Goal: Find specific page/section: Find specific page/section

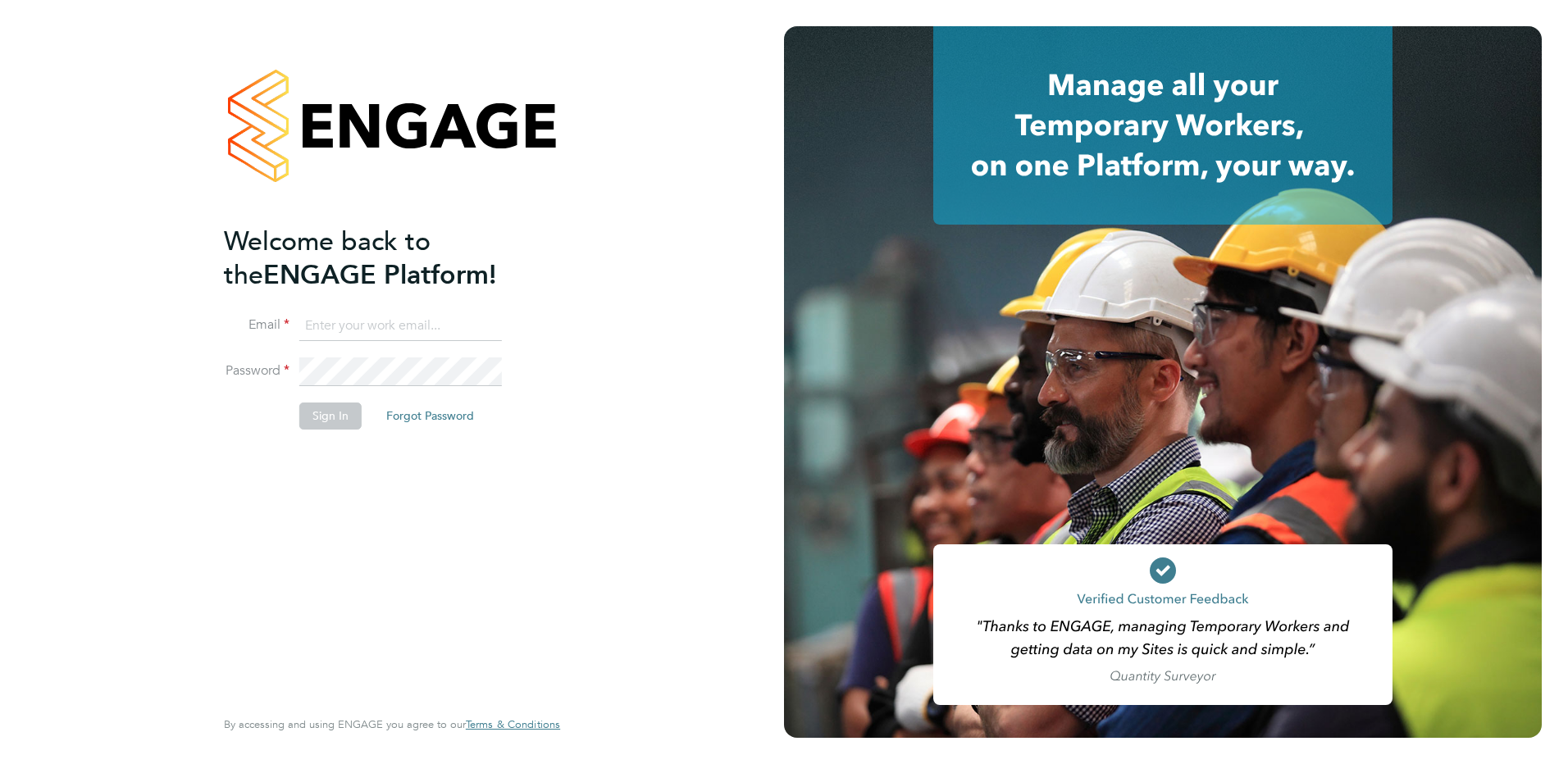
type input "[PERSON_NAME][EMAIL_ADDRESS][DOMAIN_NAME]"
click at [320, 415] on button "Sign In" at bounding box center [330, 415] width 62 height 26
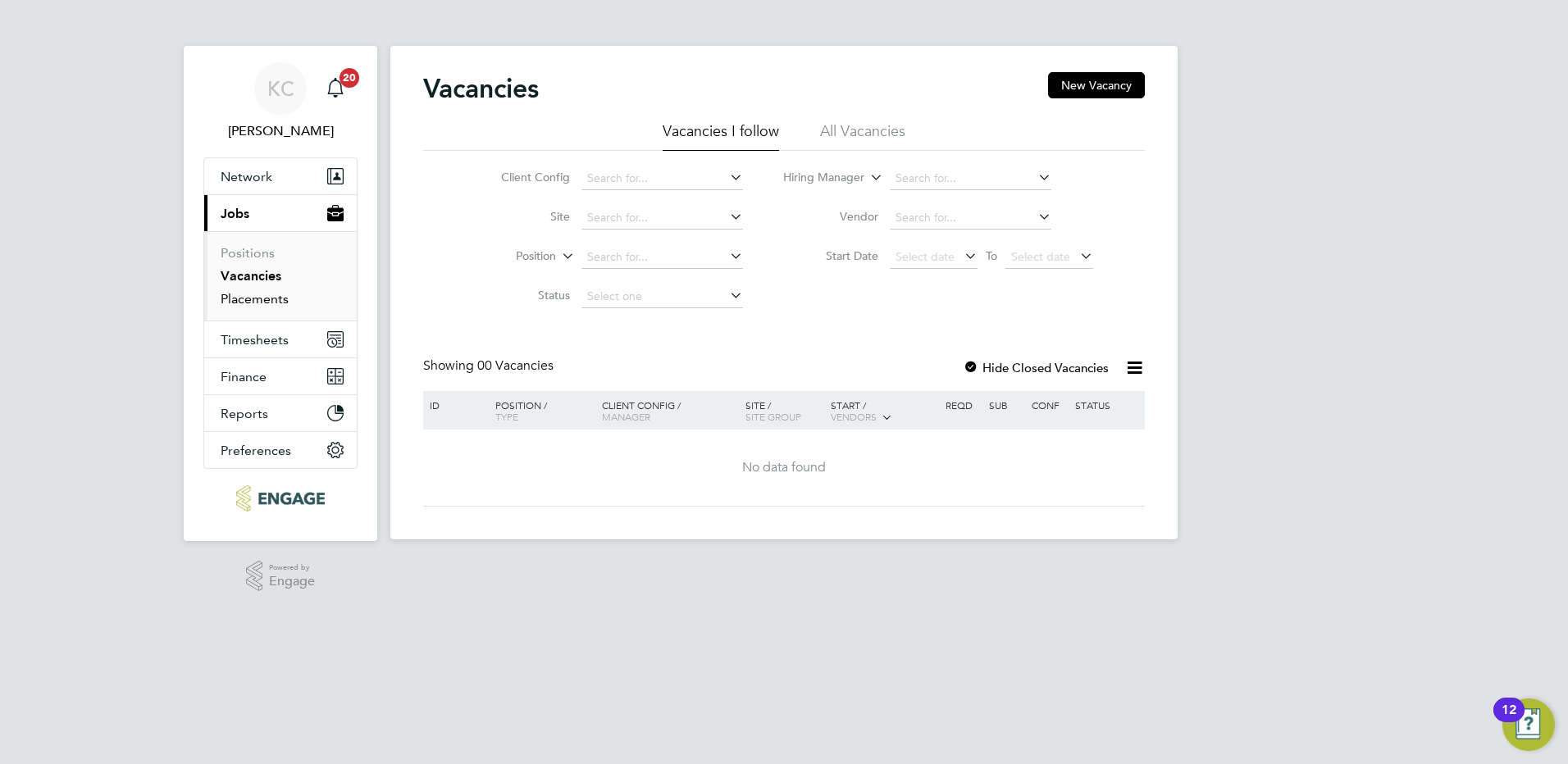
click at [273, 303] on link "Placements" at bounding box center [254, 298] width 68 height 15
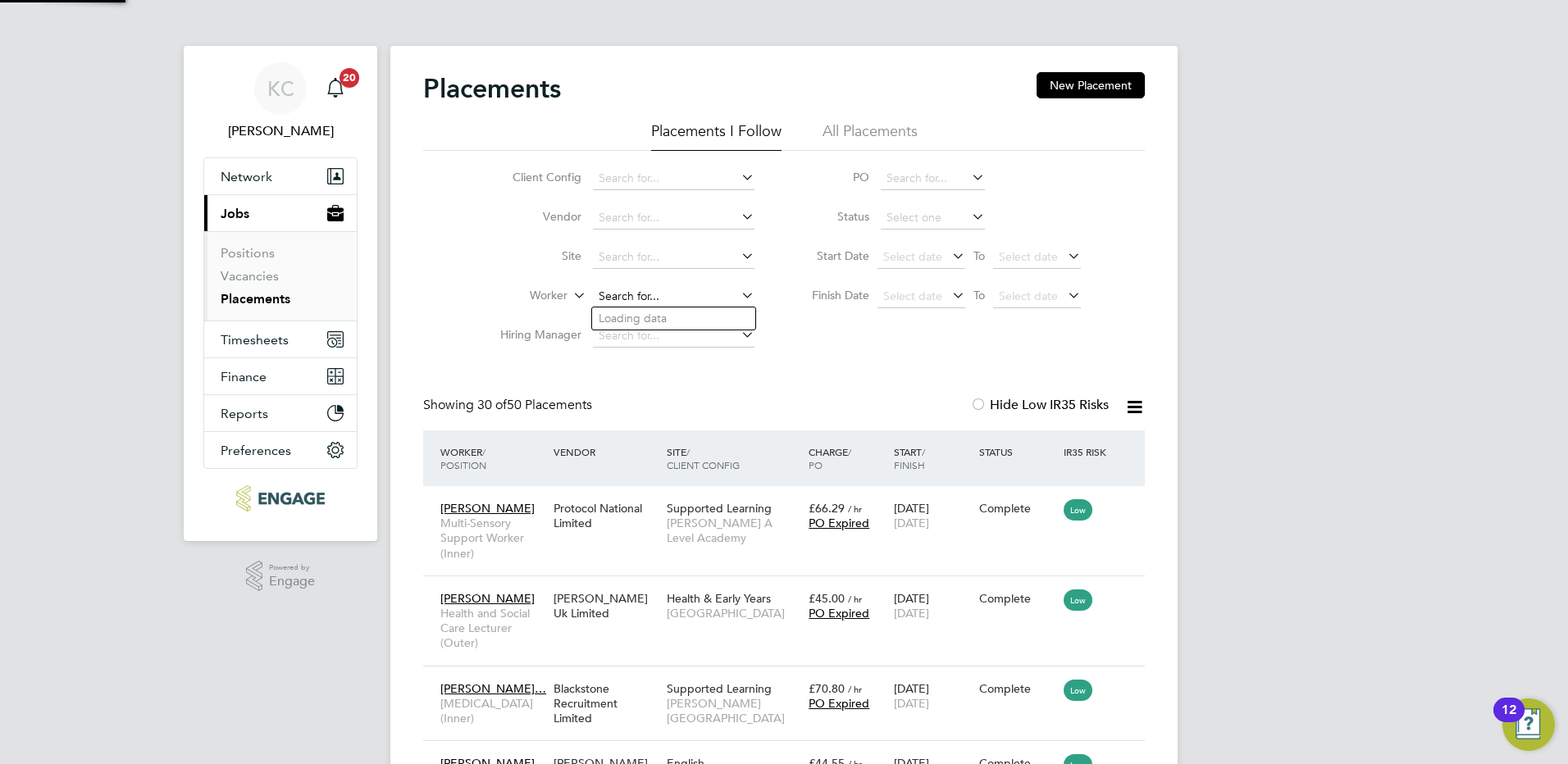
click at [645, 293] on input at bounding box center [673, 297] width 162 height 23
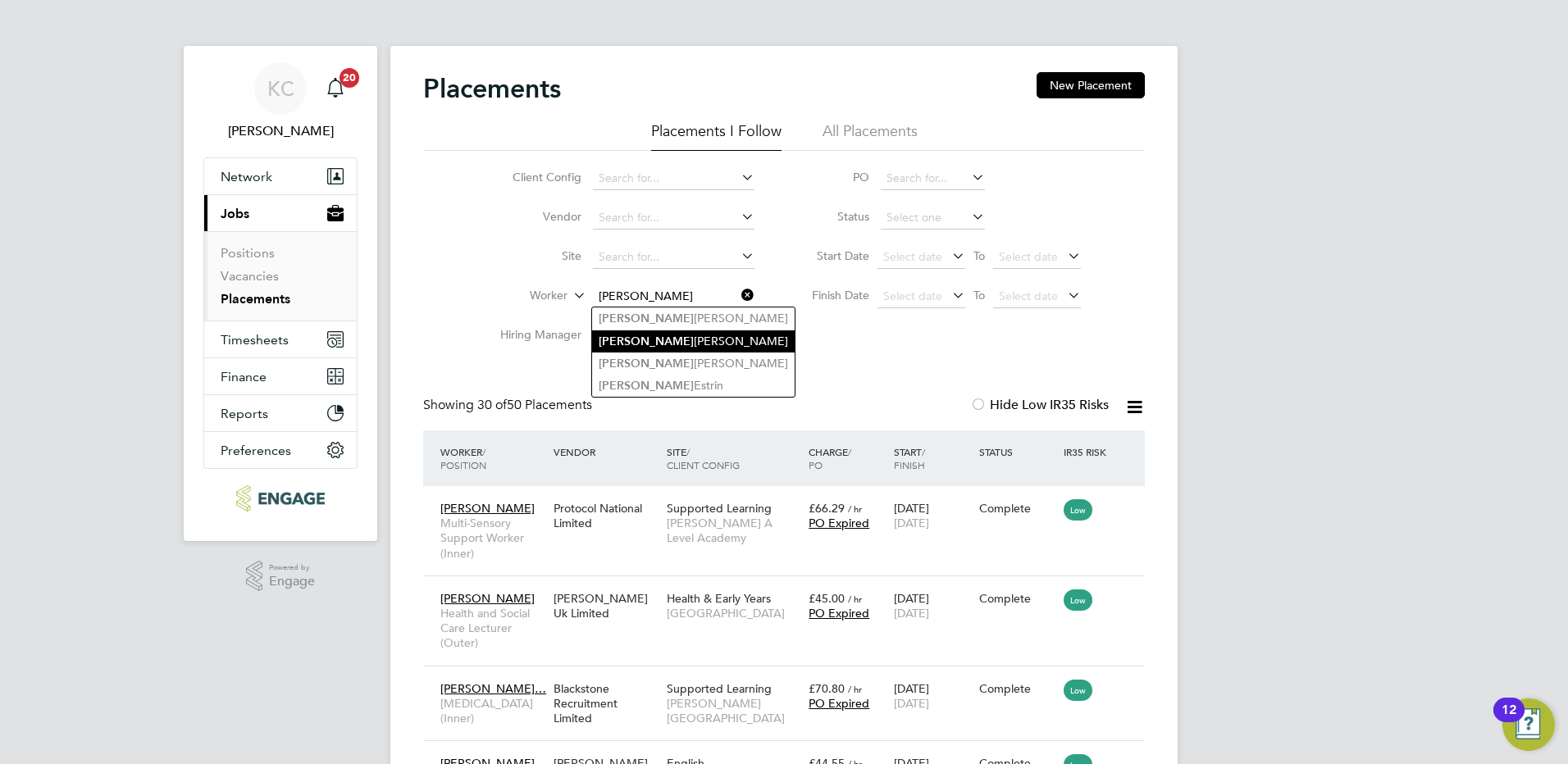
type input "[PERSON_NAME]"
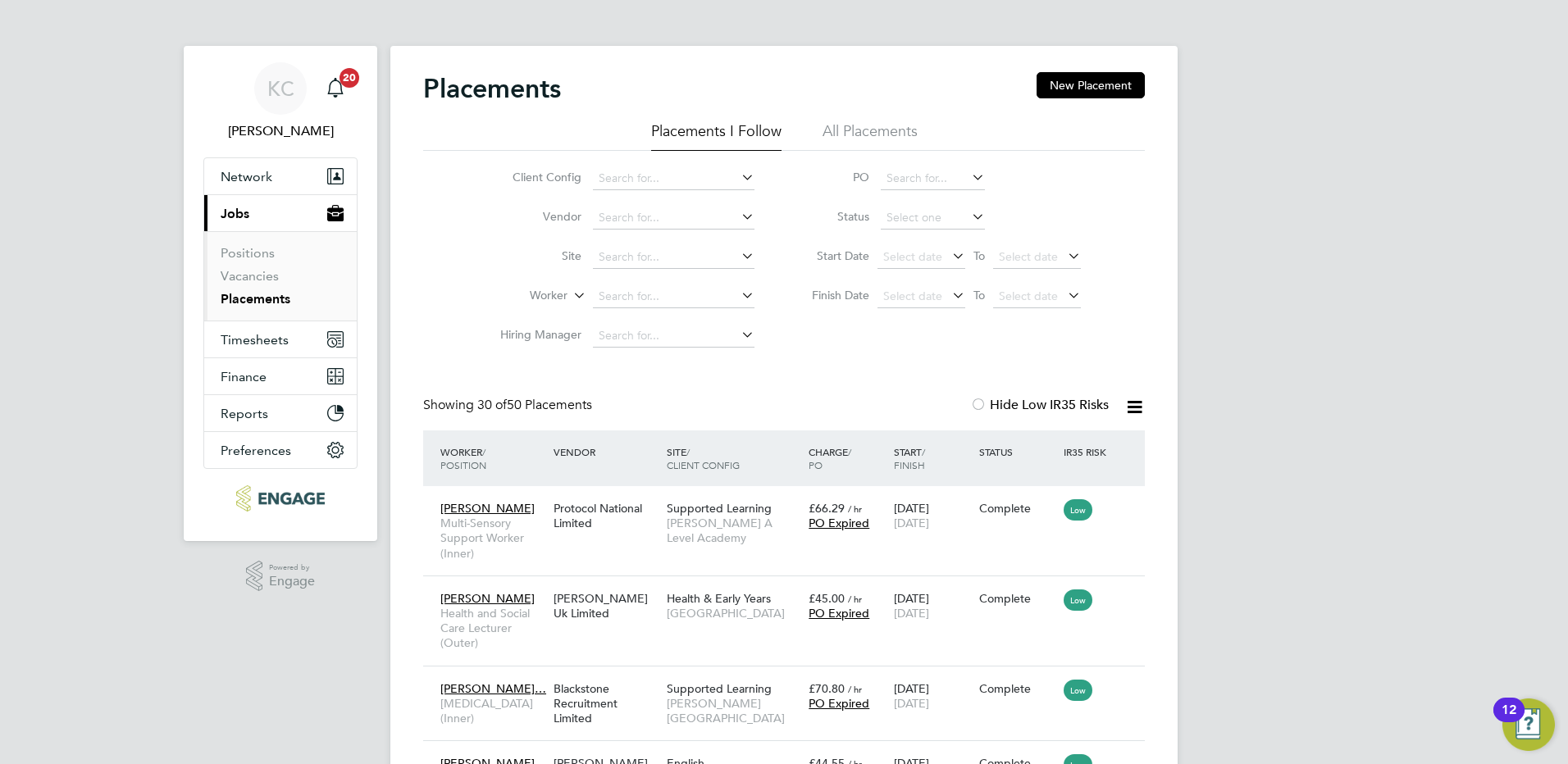
click at [649, 298] on input at bounding box center [673, 297] width 162 height 23
click at [649, 315] on li "Mela nie [PERSON_NAME]" at bounding box center [673, 319] width 163 height 22
type input "[PERSON_NAME]"
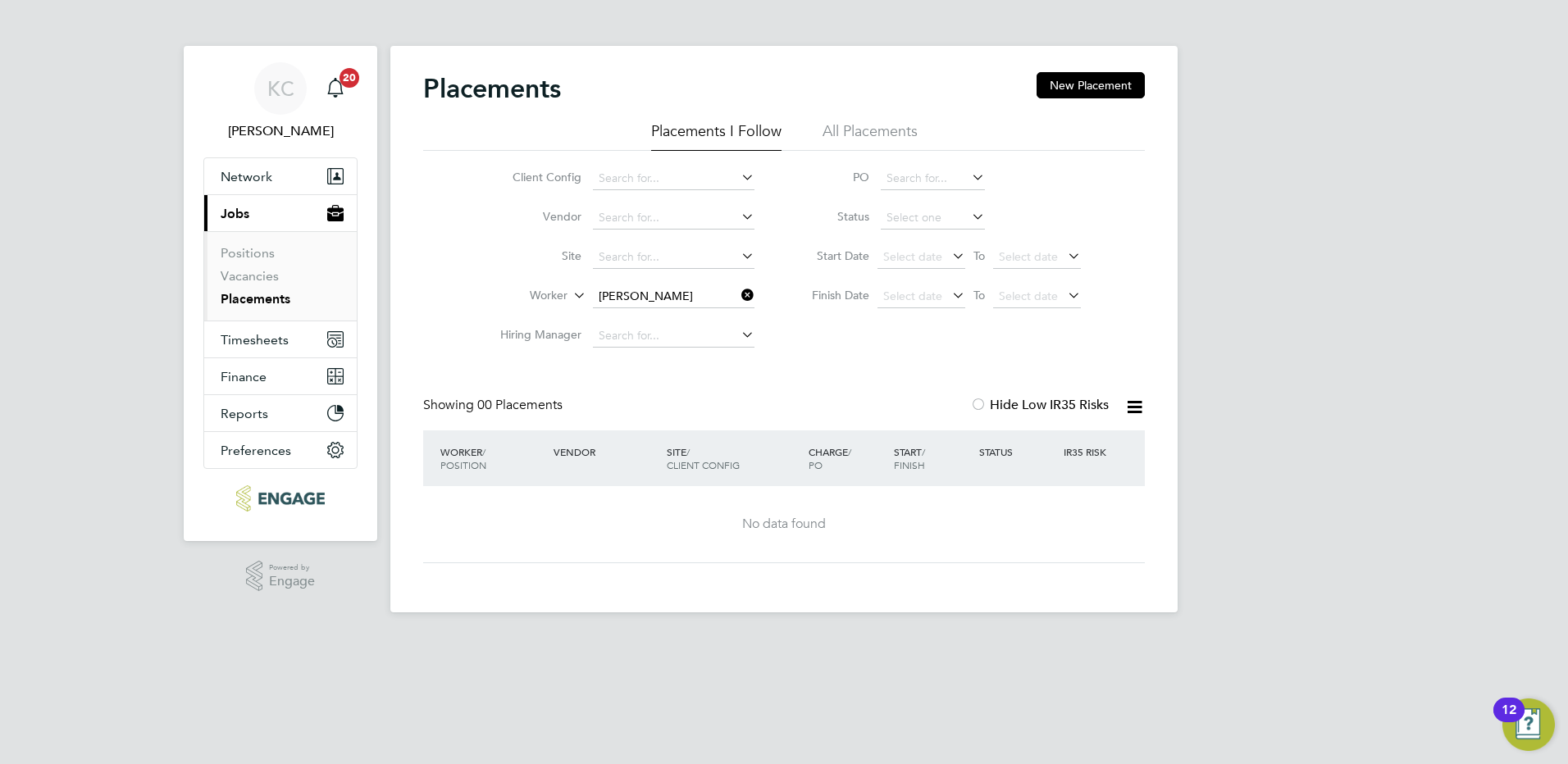
click at [738, 297] on icon at bounding box center [738, 296] width 0 height 23
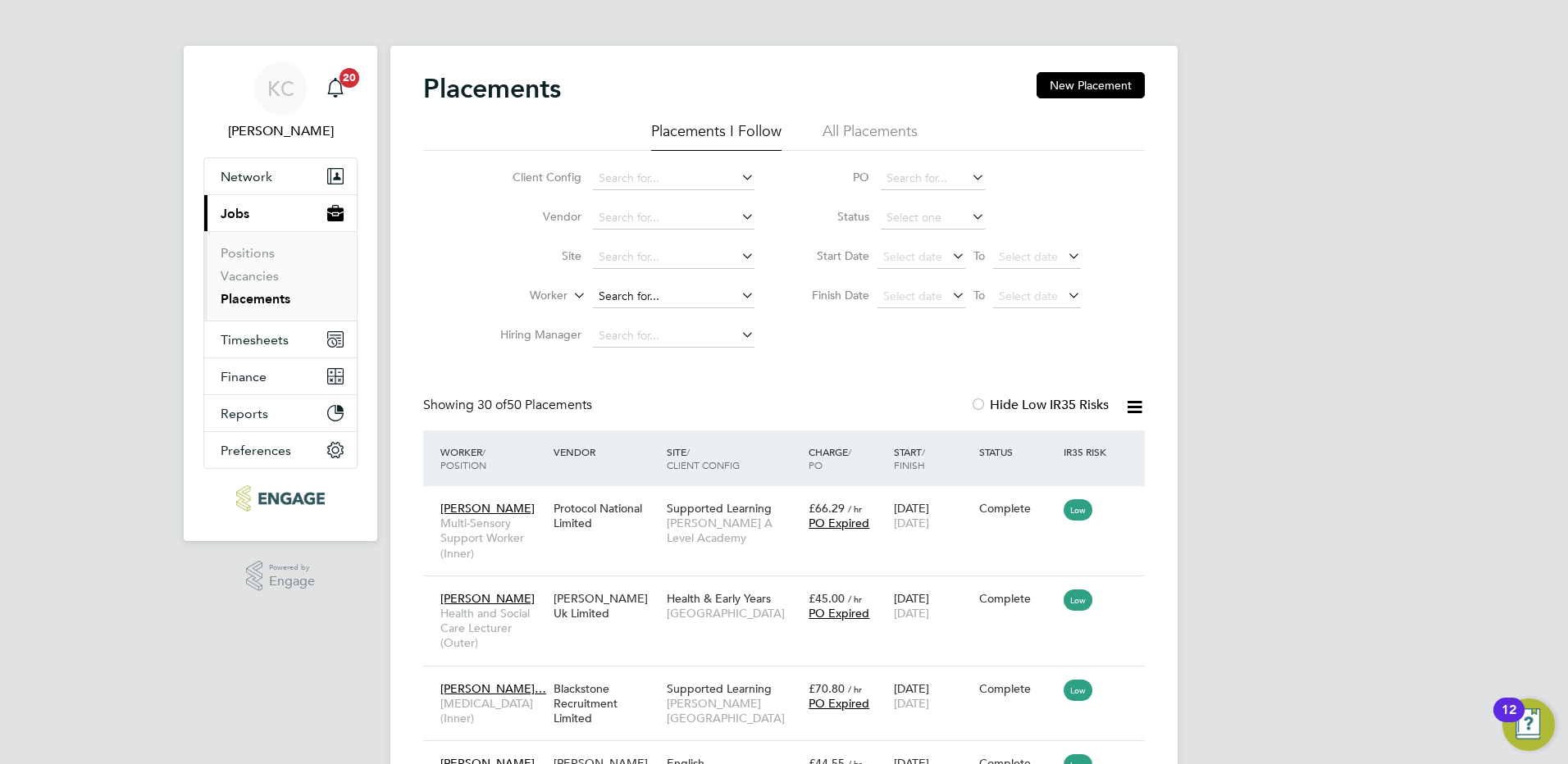
click at [645, 300] on input at bounding box center [673, 297] width 162 height 23
click at [638, 378] on li "[PERSON_NAME]" at bounding box center [692, 386] width 202 height 22
type input "[PERSON_NAME]"
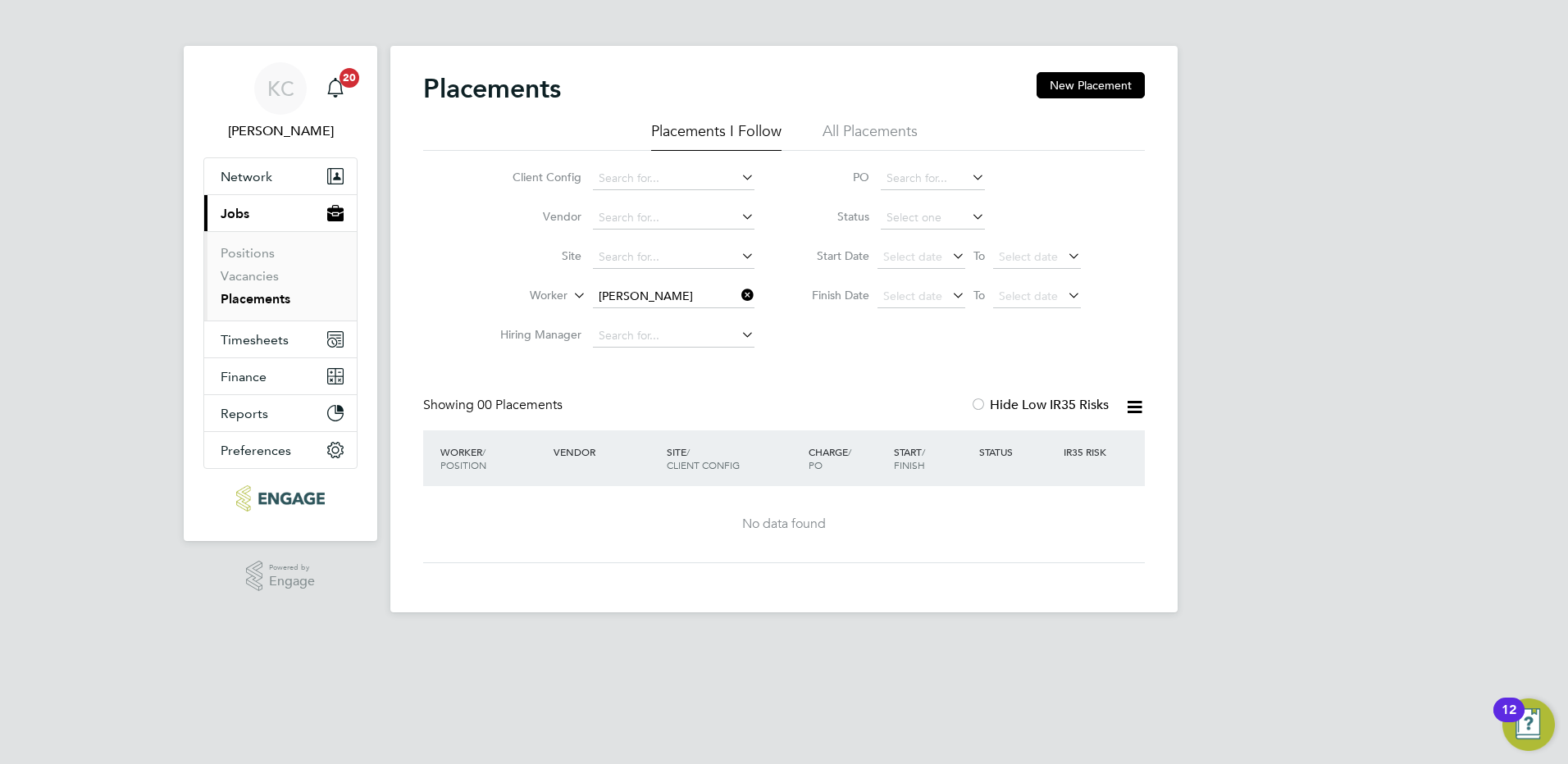
click at [247, 299] on link "Placements" at bounding box center [255, 298] width 70 height 15
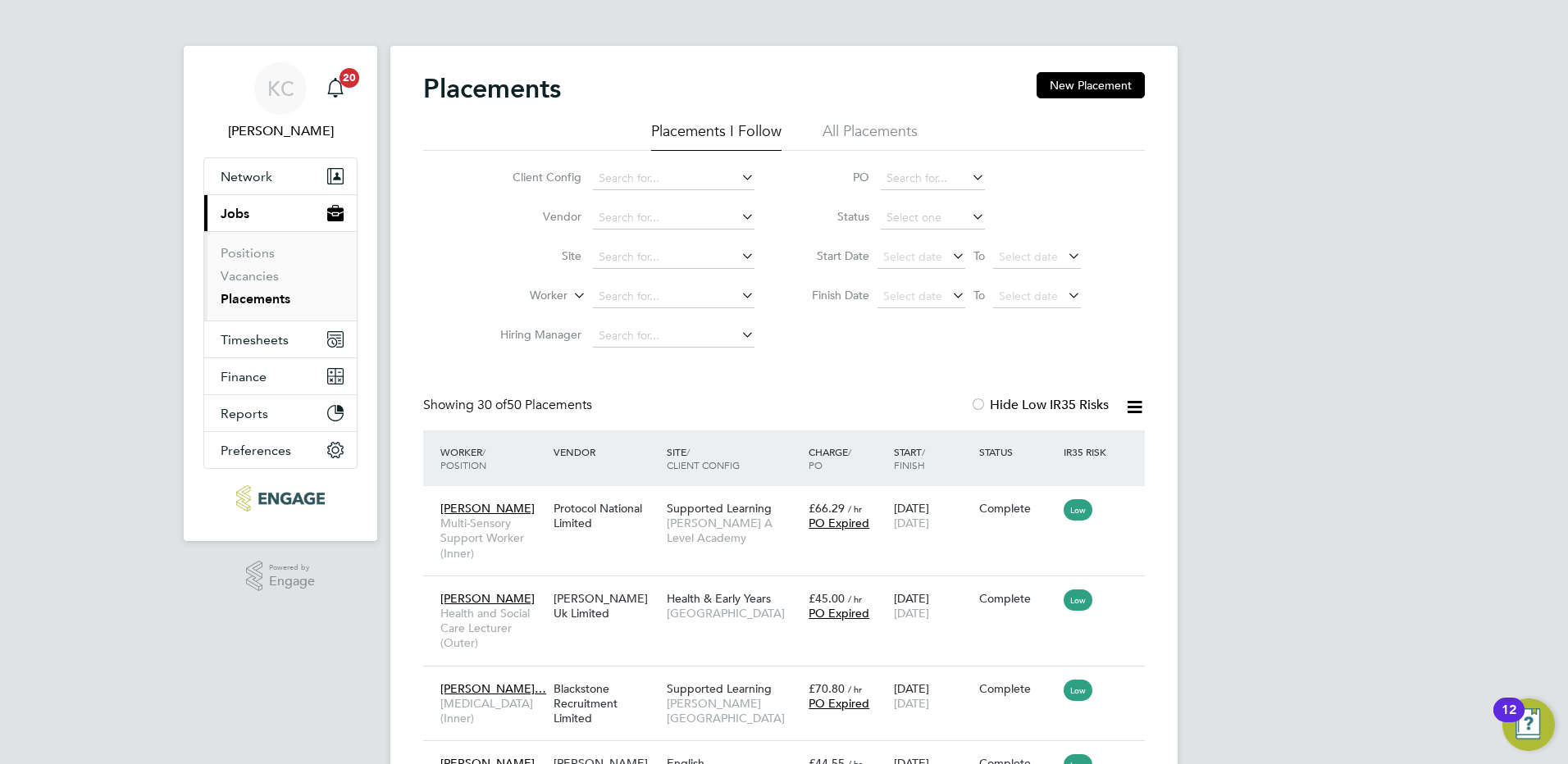
click at [889, 136] on li "All Placements" at bounding box center [870, 136] width 95 height 30
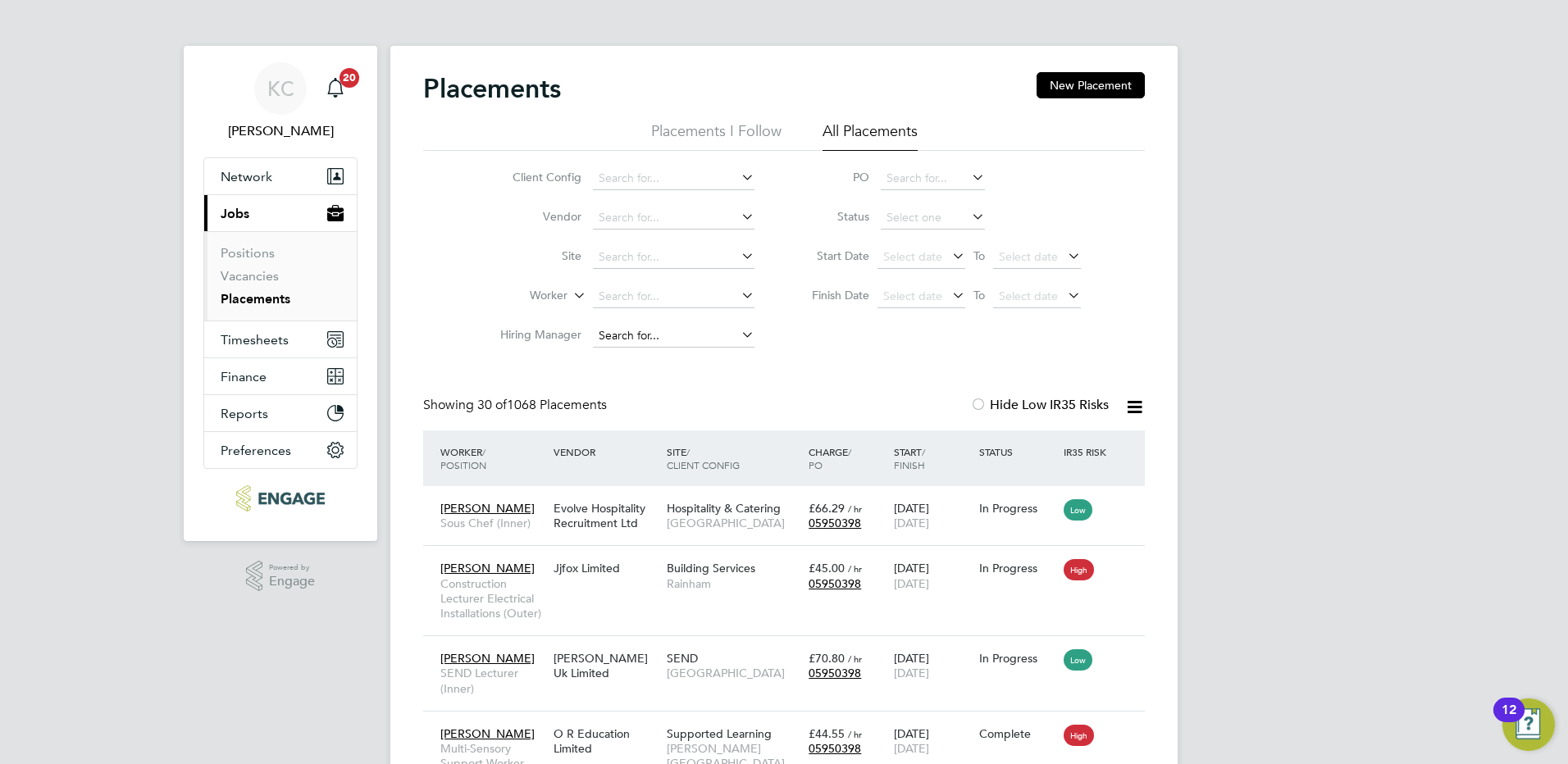
click at [617, 330] on input at bounding box center [673, 336] width 162 height 23
type input "j"
click at [657, 295] on input at bounding box center [673, 297] width 162 height 23
click at [656, 335] on li "[PERSON_NAME]" at bounding box center [692, 342] width 202 height 22
type input "[PERSON_NAME]"
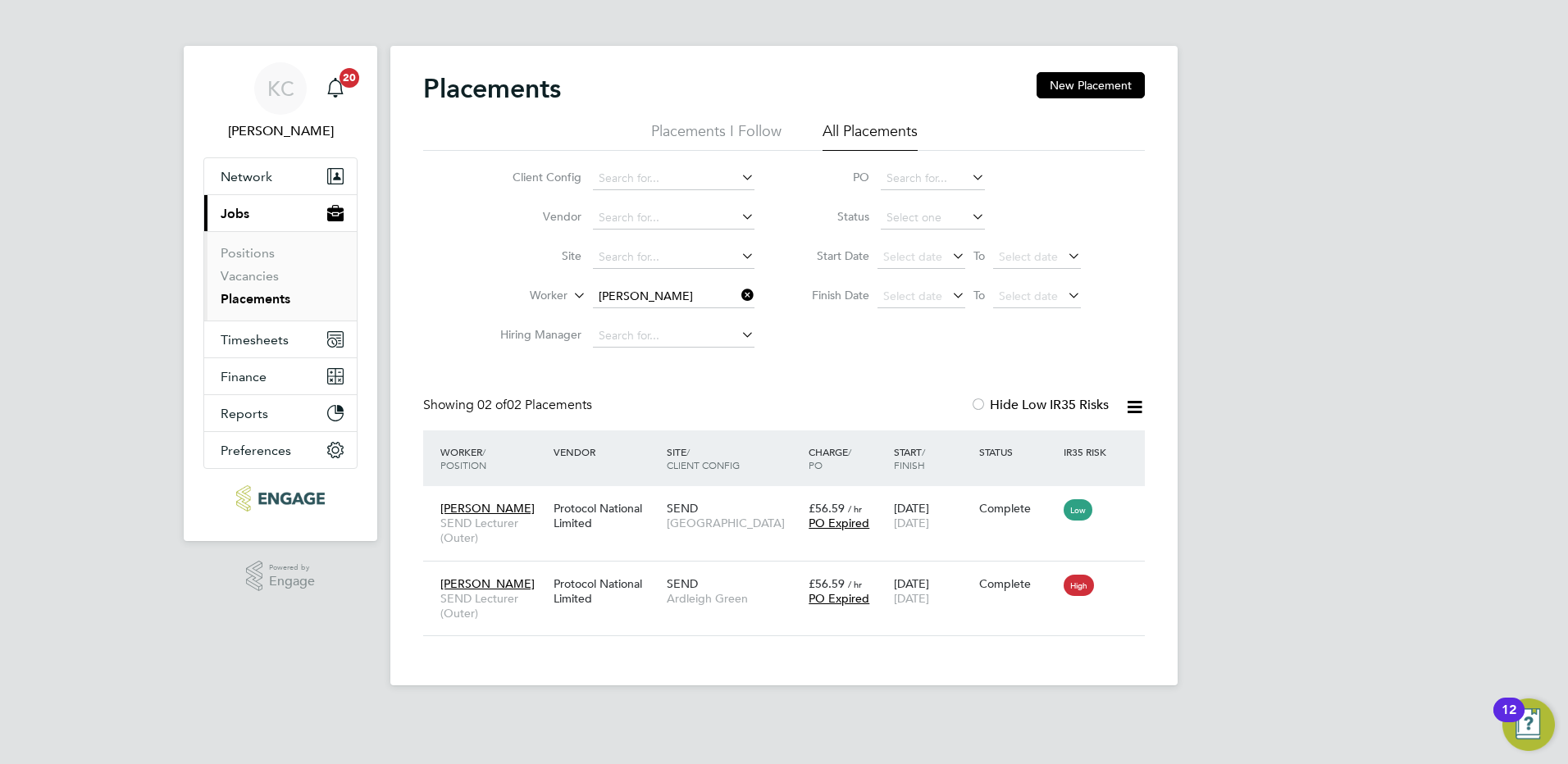
click at [738, 293] on icon at bounding box center [738, 296] width 0 height 23
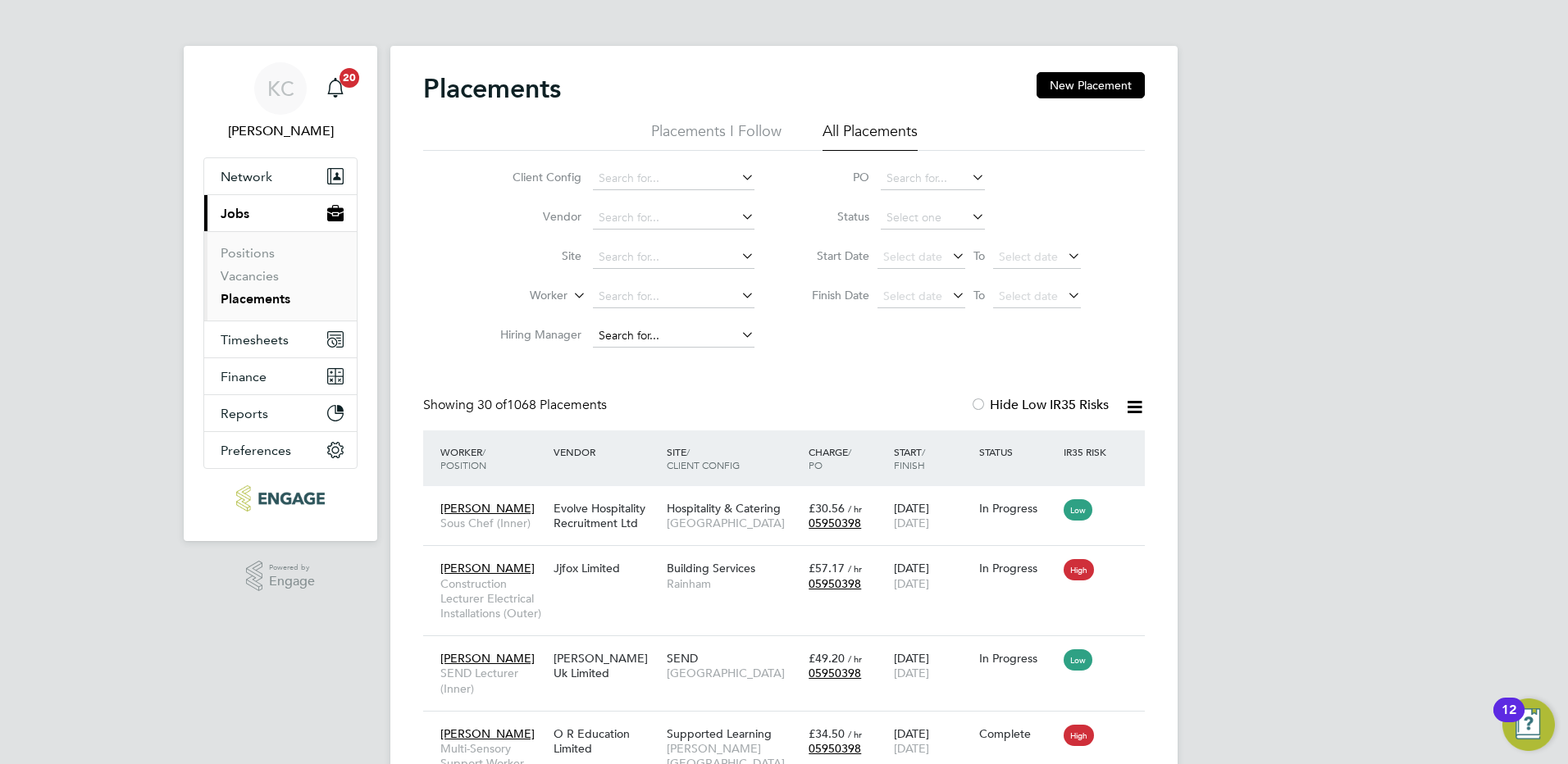
click at [649, 329] on input at bounding box center [673, 336] width 162 height 23
type input "j"
click at [253, 276] on link "Vacancies" at bounding box center [249, 275] width 58 height 15
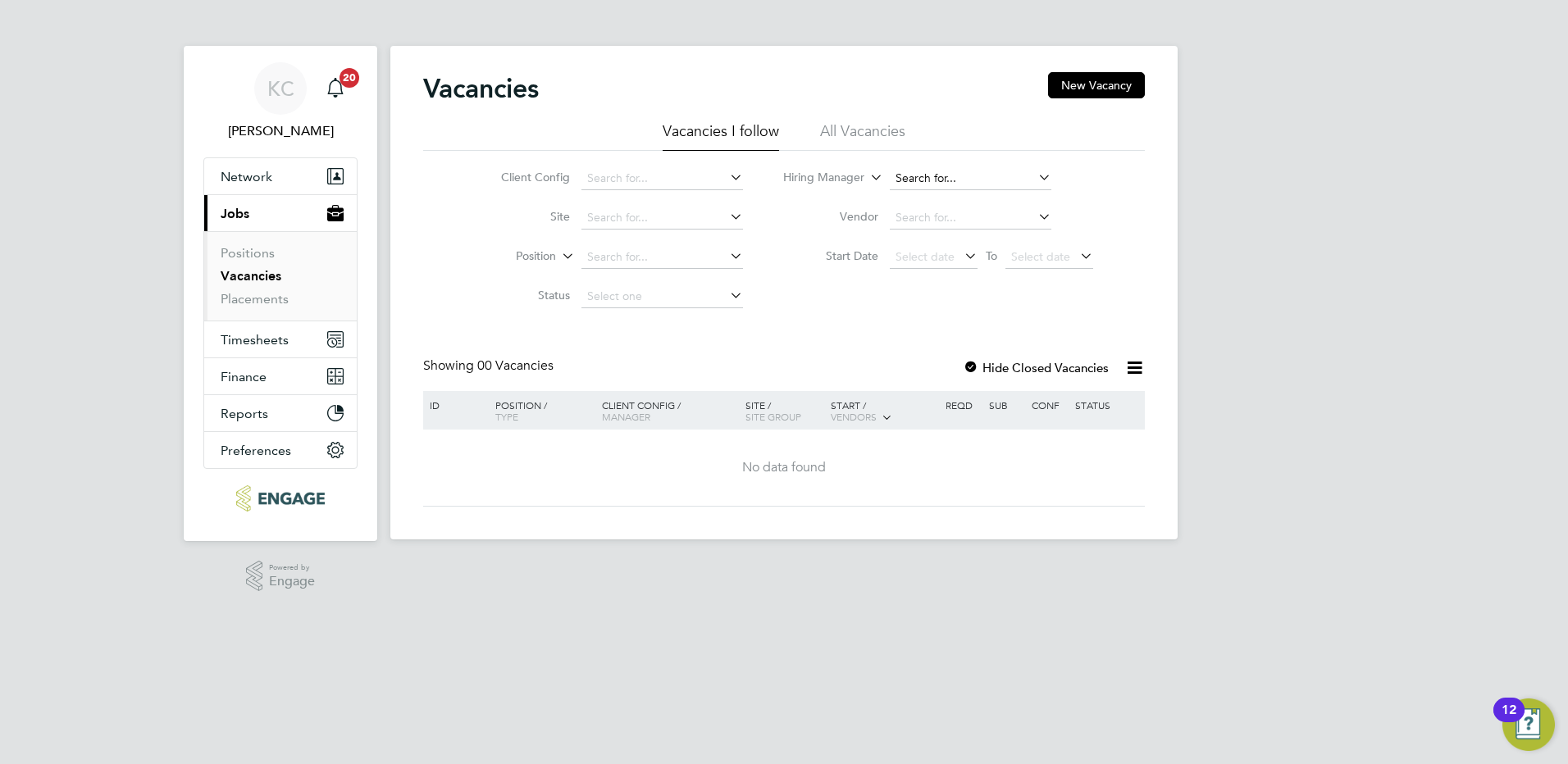
click at [929, 178] on input at bounding box center [970, 179] width 162 height 23
click at [939, 224] on li "Jac [PERSON_NAME]" at bounding box center [969, 223] width 163 height 22
type input "[PERSON_NAME]"
click at [1035, 175] on icon at bounding box center [1035, 177] width 0 height 23
click at [266, 303] on link "Placements" at bounding box center [254, 298] width 68 height 15
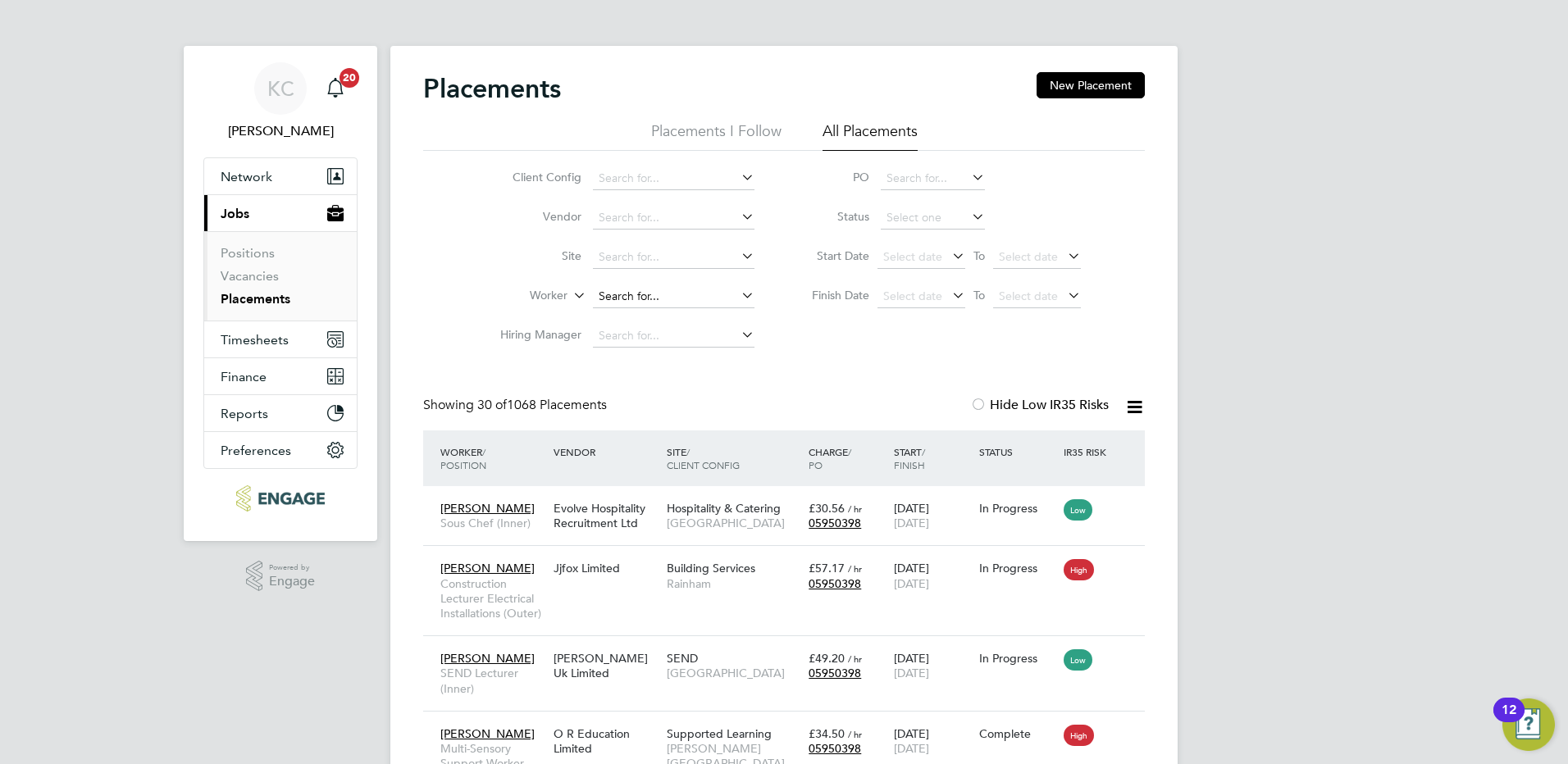
click at [670, 294] on input at bounding box center [673, 297] width 162 height 23
click at [682, 315] on li "[PERSON_NAME] arr" at bounding box center [673, 319] width 163 height 22
type input "[PERSON_NAME]"
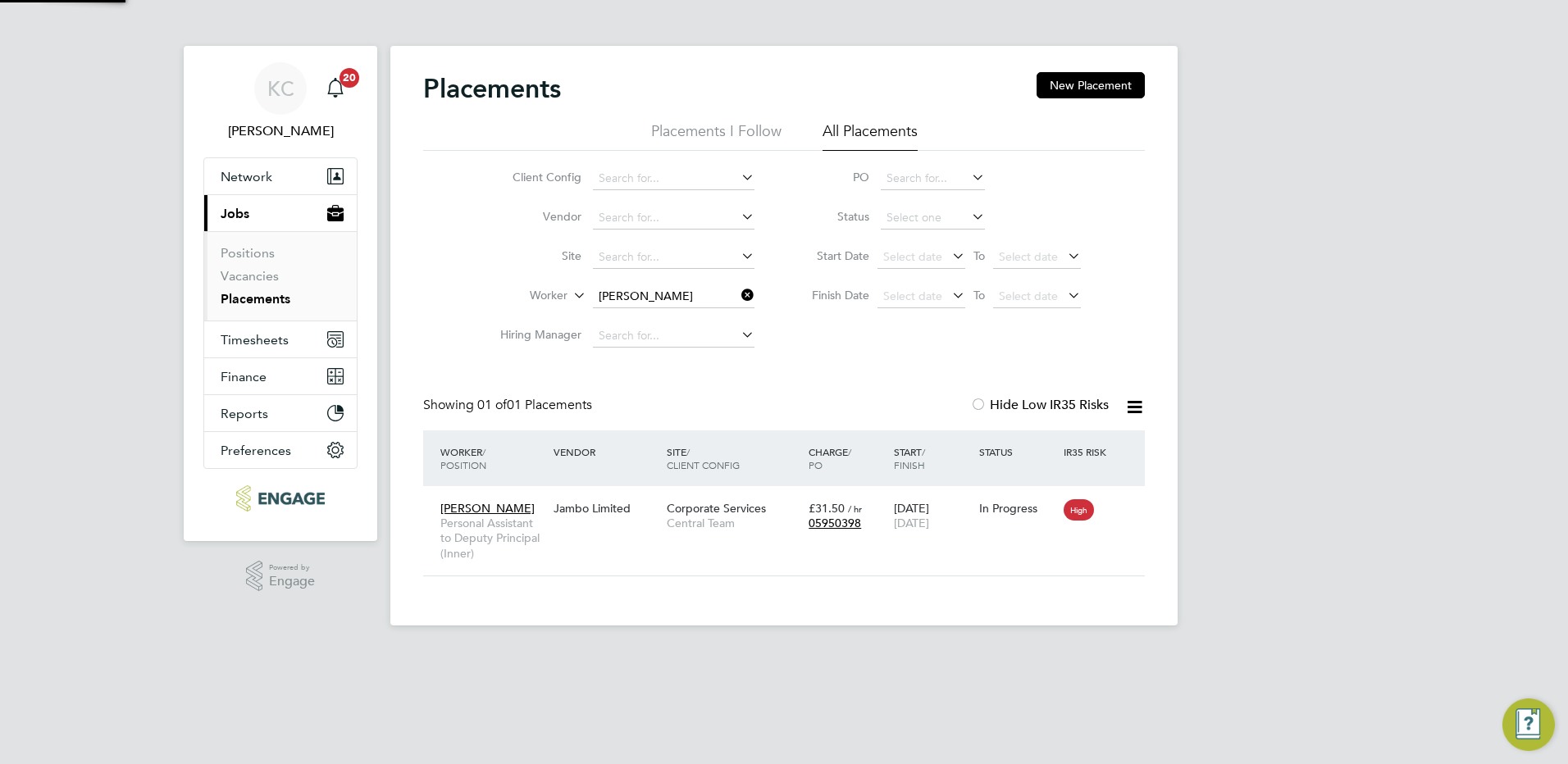
scroll to position [15, 77]
click at [281, 652] on html "[PERSON_NAME] Cattle Notifications 20 Applications: Network Team Members Busine…" at bounding box center [784, 325] width 1568 height 652
